Goal: Check status: Check status

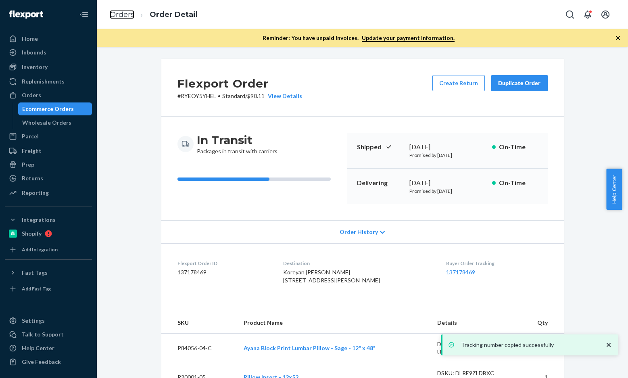
click at [129, 17] on link "Orders" at bounding box center [122, 14] width 25 height 9
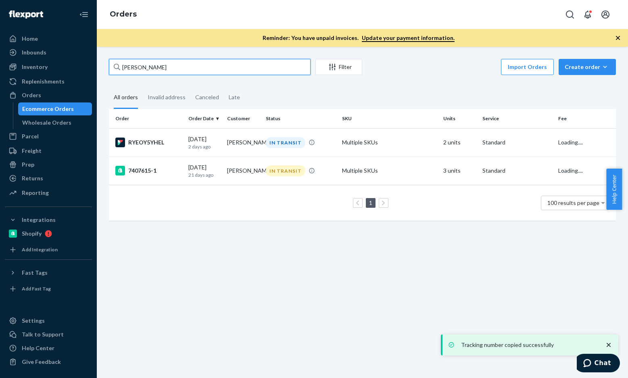
click at [174, 71] on input "[PERSON_NAME]" at bounding box center [210, 67] width 202 height 16
paste input "137209801"
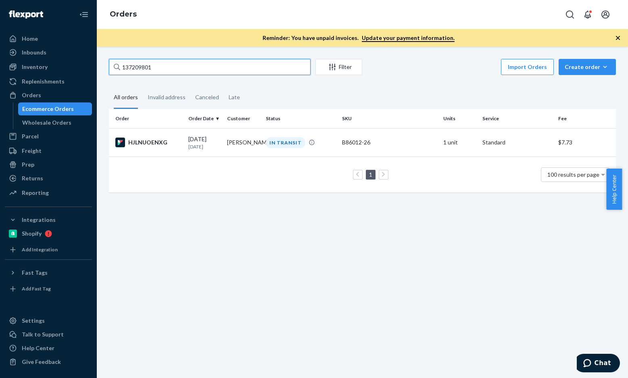
click at [160, 67] on input "137209801" at bounding box center [210, 67] width 202 height 16
paste input "195774"
click at [220, 71] on input "137195774" at bounding box center [210, 67] width 202 height 16
paste input "002365"
click at [239, 69] on input "137002365" at bounding box center [210, 67] width 202 height 16
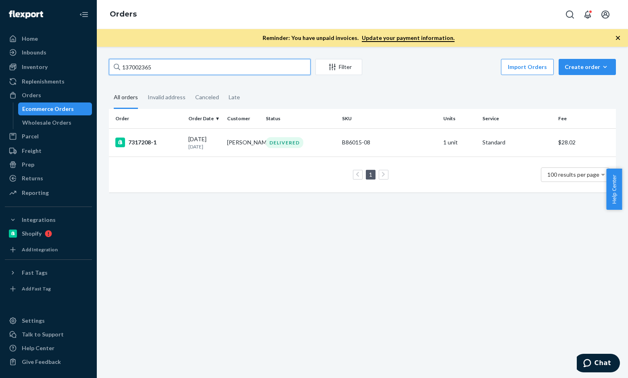
paste input "[DEMOGRAPHIC_DATA][PERSON_NAME]"
click at [163, 74] on input "[DEMOGRAPHIC_DATA][PERSON_NAME]" at bounding box center [210, 67] width 202 height 16
paste input "[PERSON_NAME]"
type input "[PERSON_NAME]"
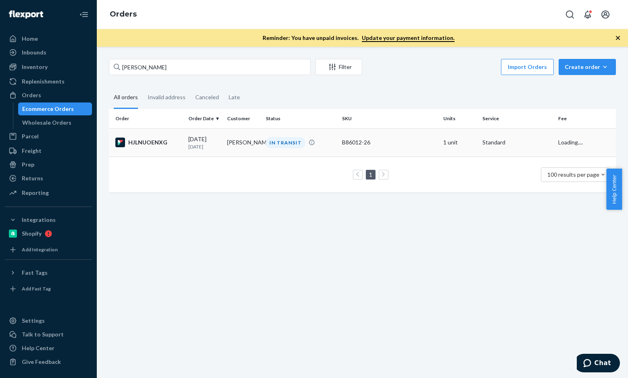
click at [149, 146] on div "HJLNUOENXG" at bounding box center [148, 143] width 67 height 10
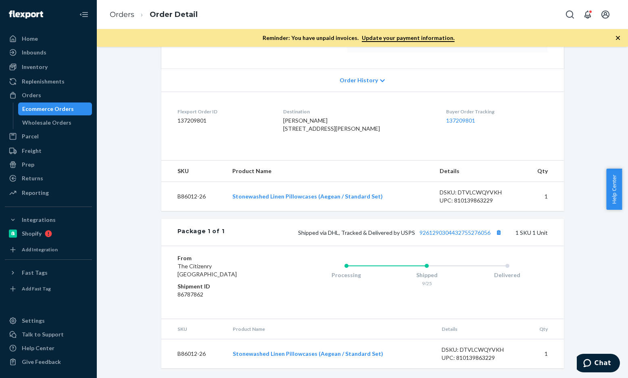
scroll to position [168, 0]
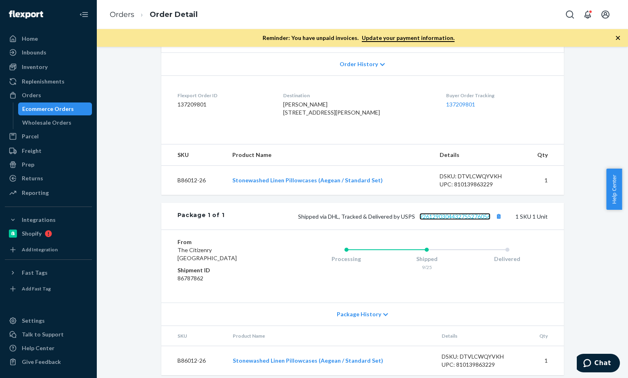
click at [448, 220] on link "9261290304432755276056" at bounding box center [455, 216] width 71 height 7
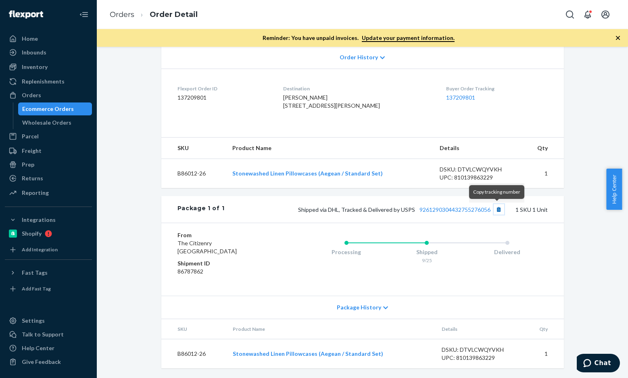
click at [500, 209] on button "Copy tracking number" at bounding box center [499, 209] width 10 height 10
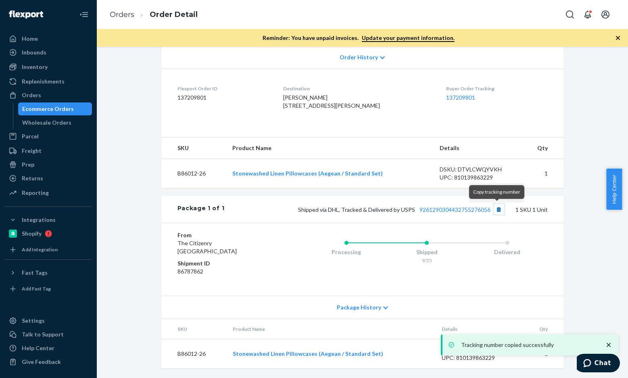
click at [495, 212] on button "Copy tracking number" at bounding box center [499, 209] width 10 height 10
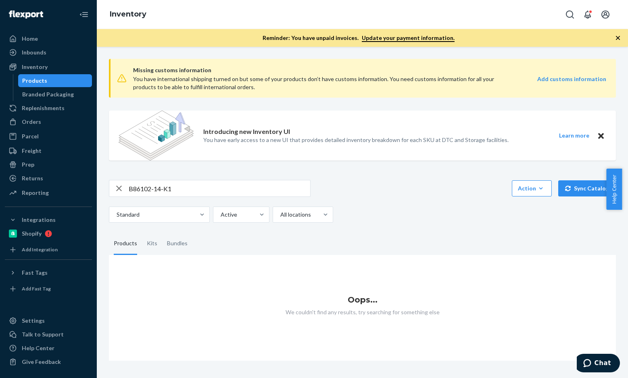
click at [174, 187] on input "B86102-14-K1" at bounding box center [220, 188] width 182 height 16
paste input "0-K2"
click at [157, 184] on input "B86102-10-K2" at bounding box center [220, 188] width 182 height 16
paste input "010-10"
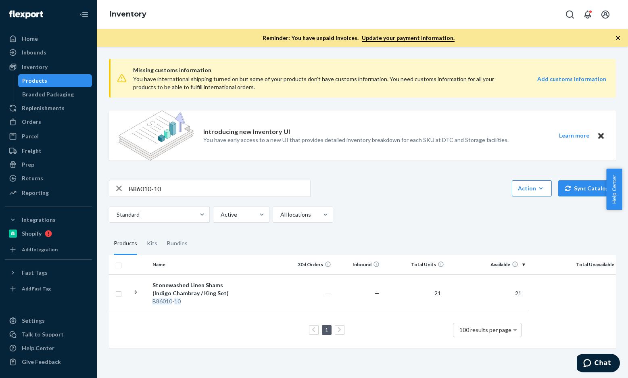
drag, startPoint x: 189, startPoint y: 181, endPoint x: 188, endPoint y: 190, distance: 9.0
click at [189, 181] on input "B86010-10" at bounding box center [220, 188] width 182 height 16
click at [188, 190] on input "B86010-10" at bounding box center [220, 188] width 182 height 16
paste input "P123009-03"
click at [189, 186] on input "P123009-03" at bounding box center [220, 188] width 182 height 16
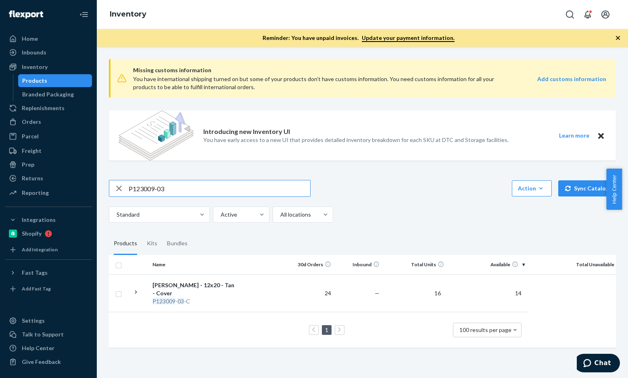
paste input "68007-02"
type input "P68007-02"
